Goal: Information Seeking & Learning: Learn about a topic

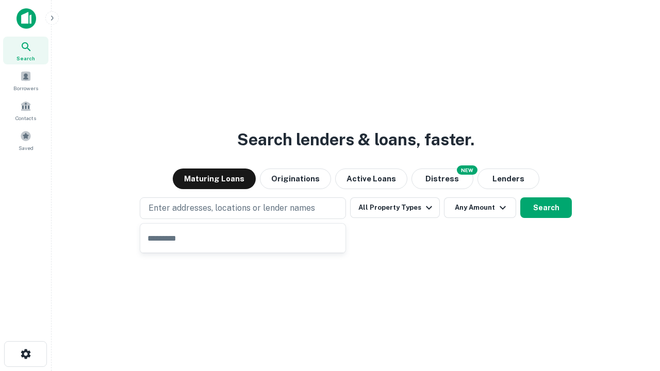
type input "**********"
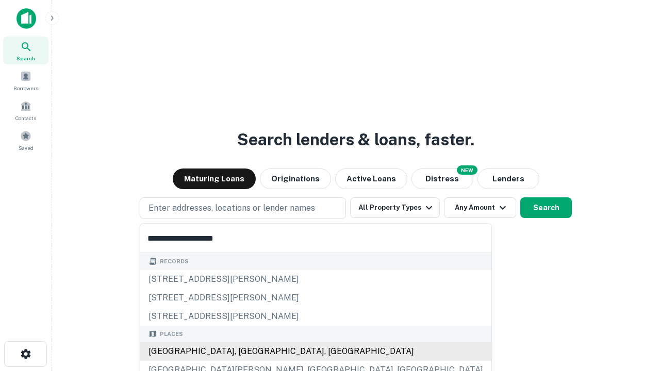
click at [246, 352] on div "[GEOGRAPHIC_DATA], [GEOGRAPHIC_DATA], [GEOGRAPHIC_DATA]" at bounding box center [315, 351] width 351 height 19
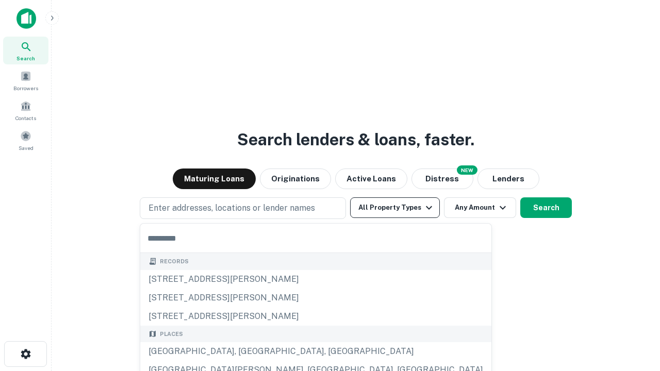
click at [395, 208] on button "All Property Types" at bounding box center [395, 207] width 90 height 21
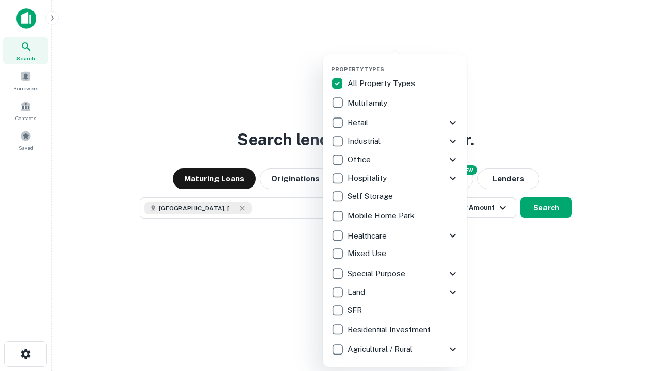
click at [403, 62] on button "button" at bounding box center [403, 62] width 144 height 1
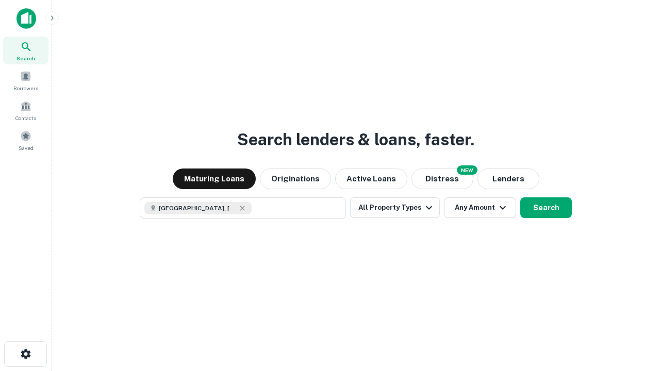
scroll to position [16, 0]
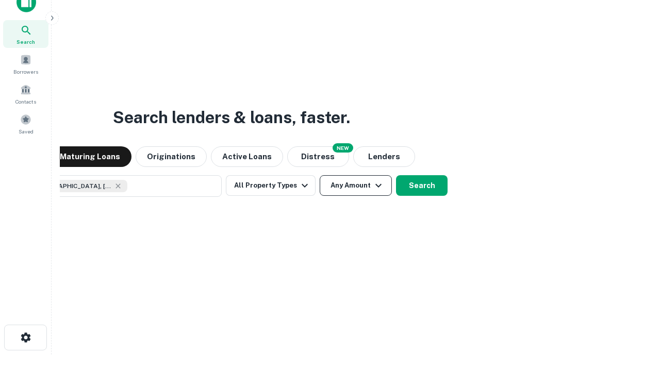
click at [320, 175] on button "Any Amount" at bounding box center [356, 185] width 72 height 21
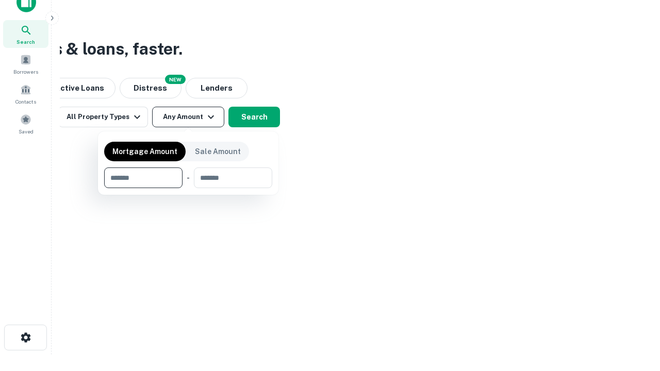
type input "*******"
click at [188, 188] on button "button" at bounding box center [188, 188] width 168 height 1
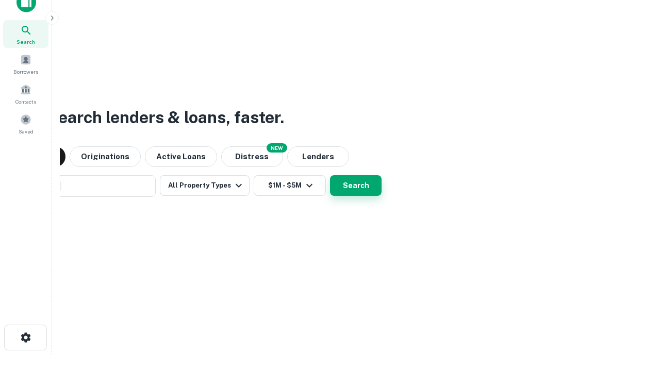
click at [330, 175] on button "Search" at bounding box center [356, 185] width 52 height 21
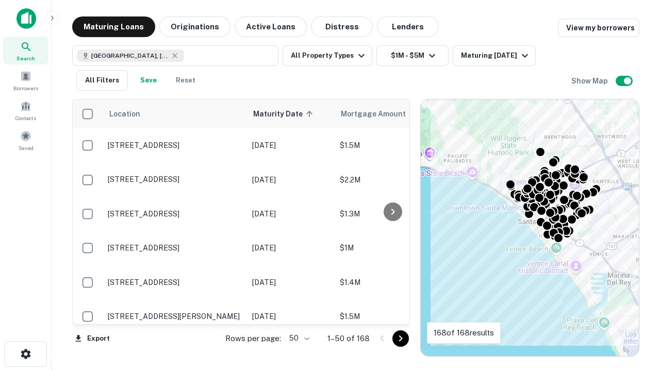
click at [298, 338] on body "Search Borrowers Contacts Saved Maturing Loans Originations Active Loans Distre…" at bounding box center [330, 185] width 660 height 371
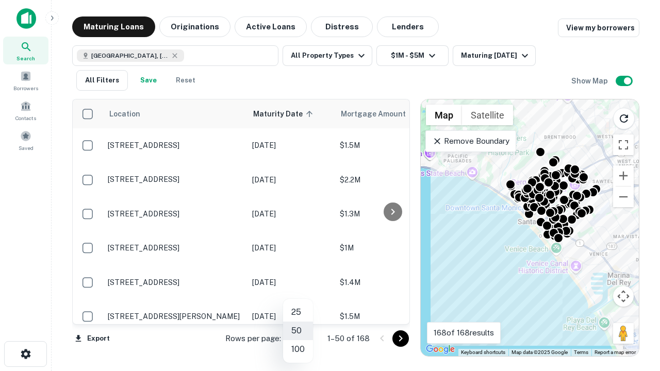
click at [298, 312] on li "25" at bounding box center [298, 312] width 30 height 19
